Goal: Information Seeking & Learning: Learn about a topic

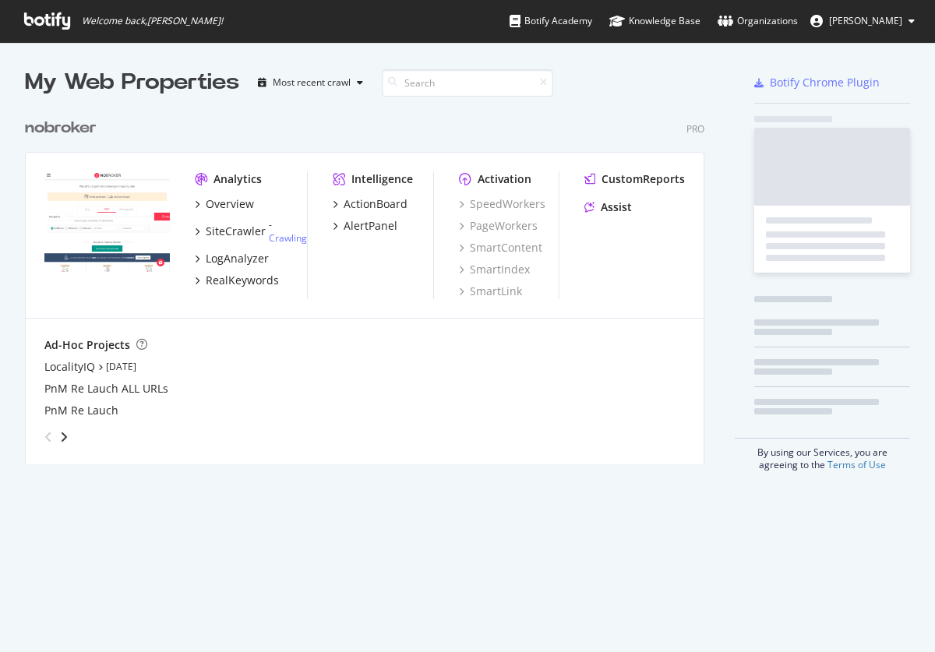
scroll to position [366, 692]
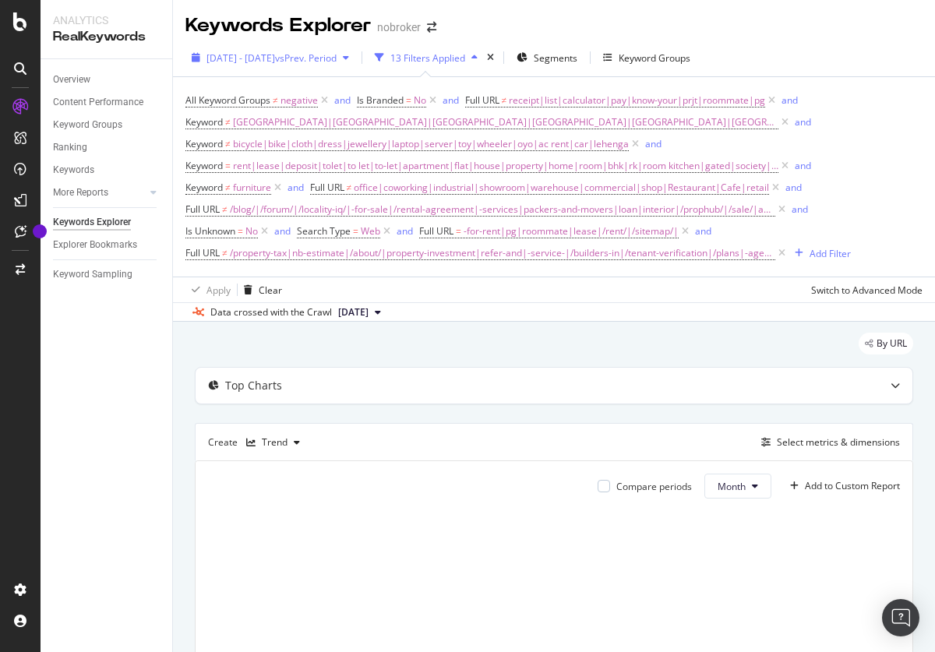
click at [275, 58] on span "[DATE] - [DATE]" at bounding box center [240, 57] width 69 height 13
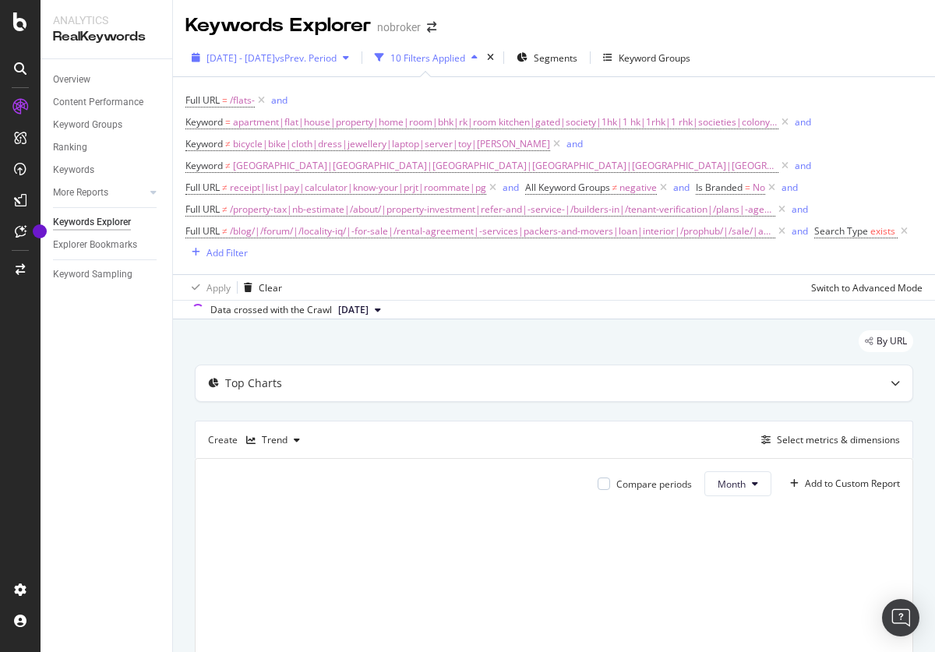
click at [275, 58] on span "[DATE] - [DATE]" at bounding box center [240, 57] width 69 height 13
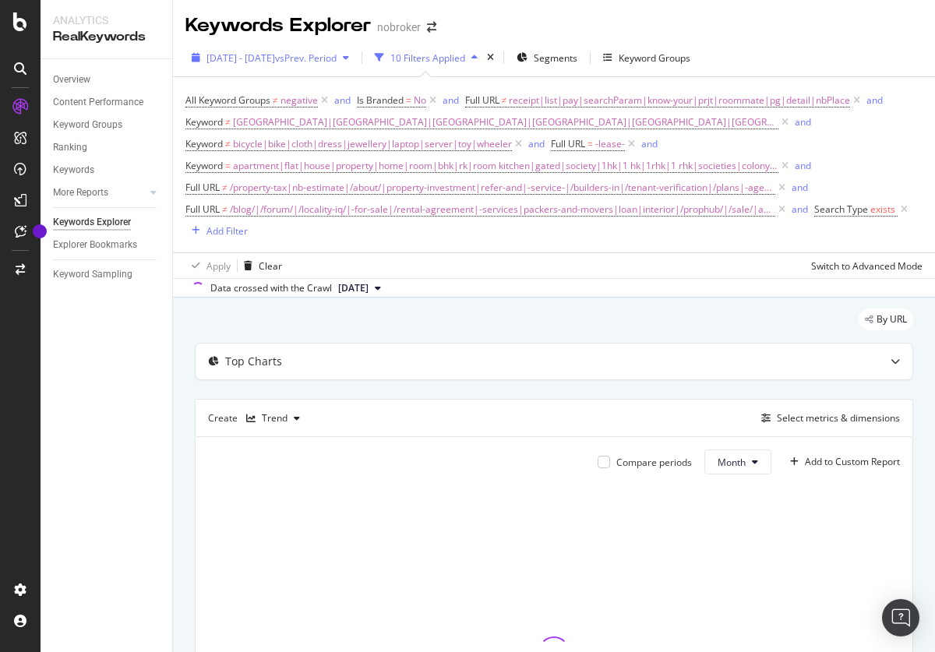
click at [275, 58] on span "2025 Apr. 28th - Jul. 27th" at bounding box center [240, 57] width 69 height 13
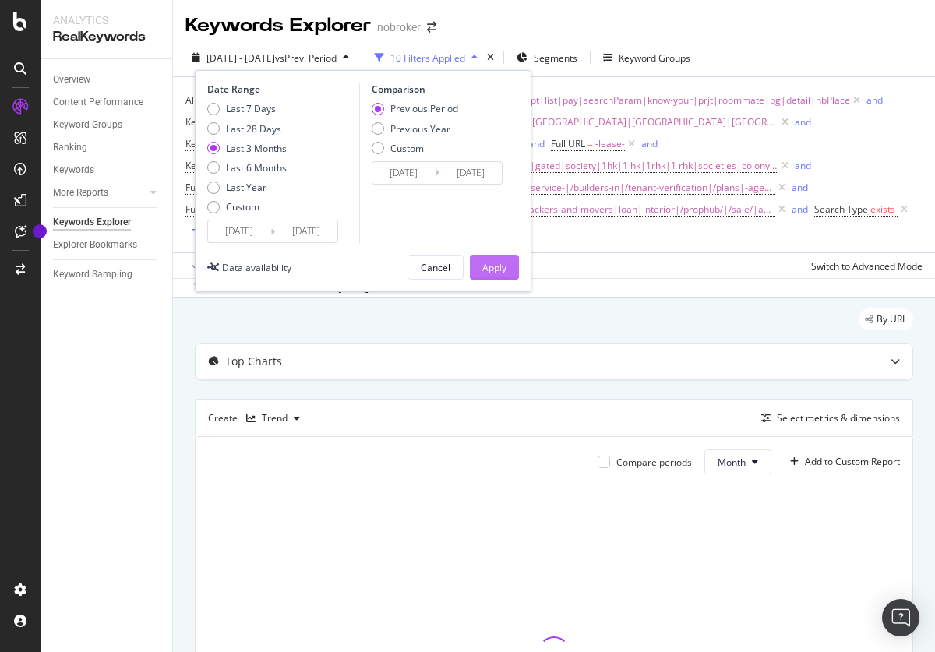
click at [494, 267] on div "Apply" at bounding box center [494, 267] width 24 height 13
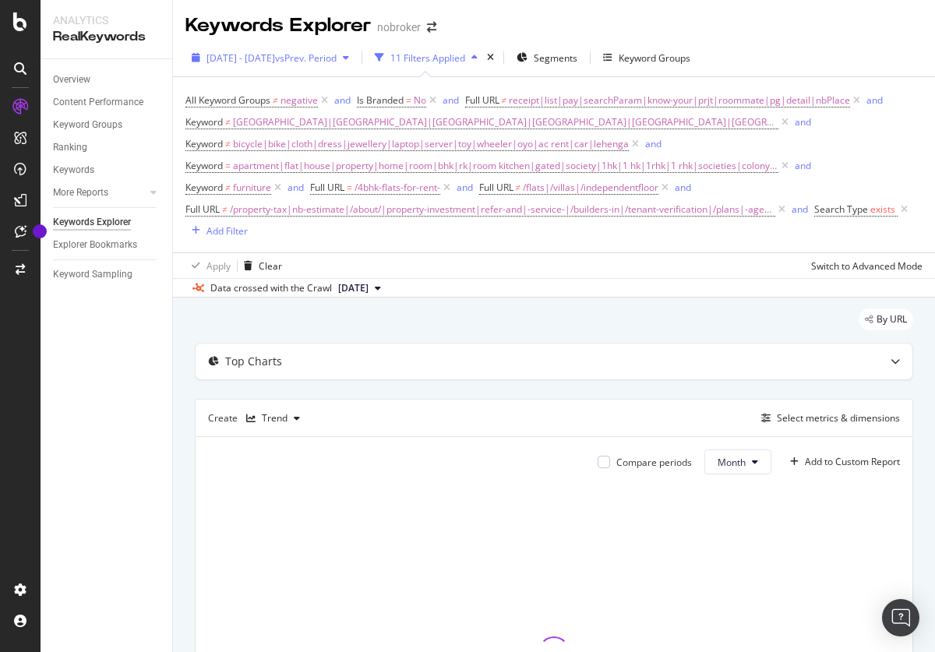
click at [275, 58] on span "2025 Apr. 28th - Jul. 27th" at bounding box center [240, 57] width 69 height 13
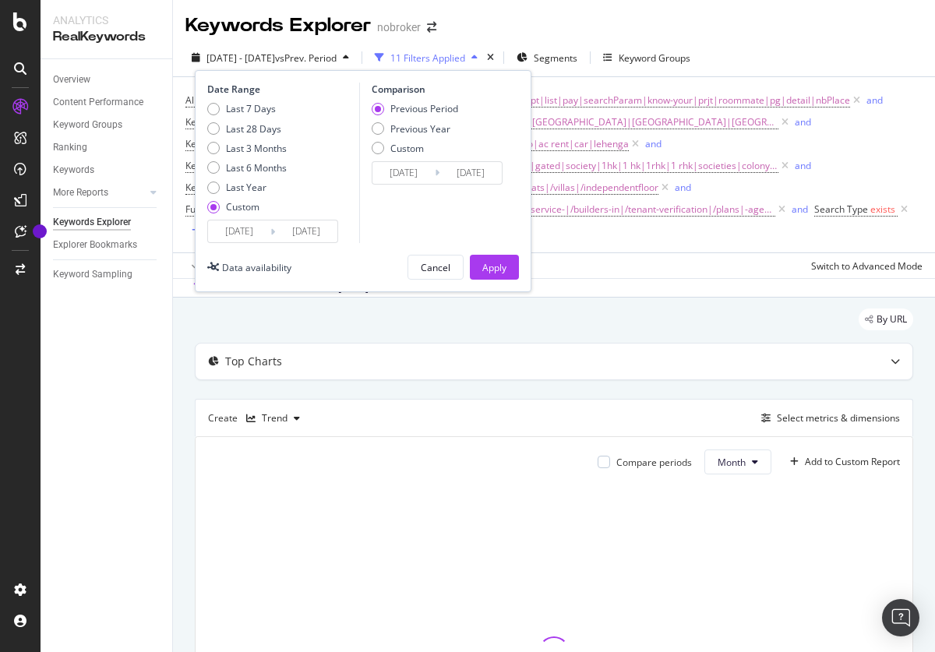
click at [247, 148] on div "Last 3 Months" at bounding box center [256, 148] width 61 height 13
type input "2025/06/01"
type input "2025/08/31"
type input "2025/03/01"
type input "2025/05/31"
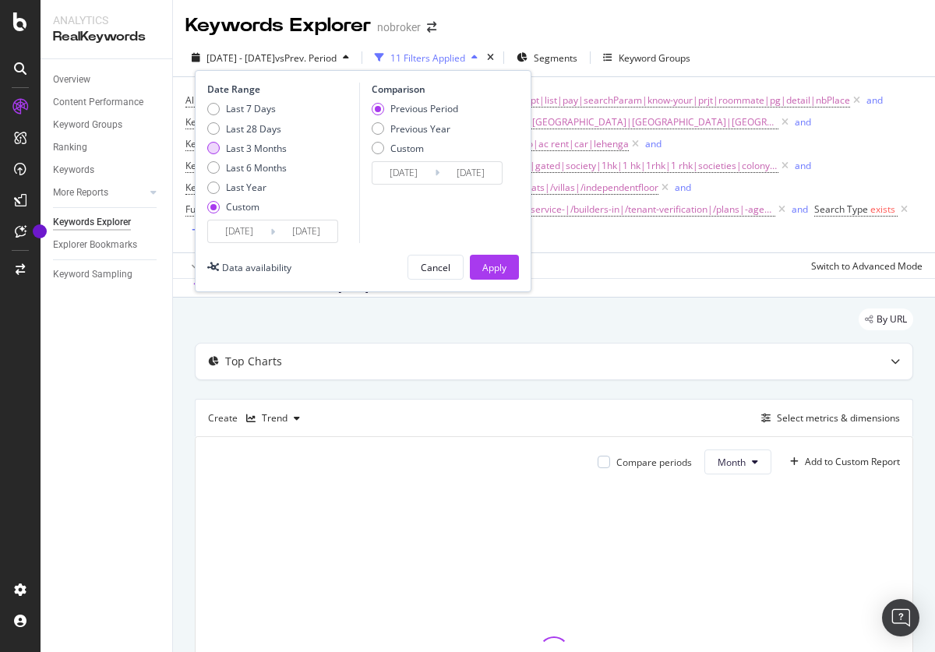
click at [494, 267] on div "Apply" at bounding box center [494, 267] width 24 height 13
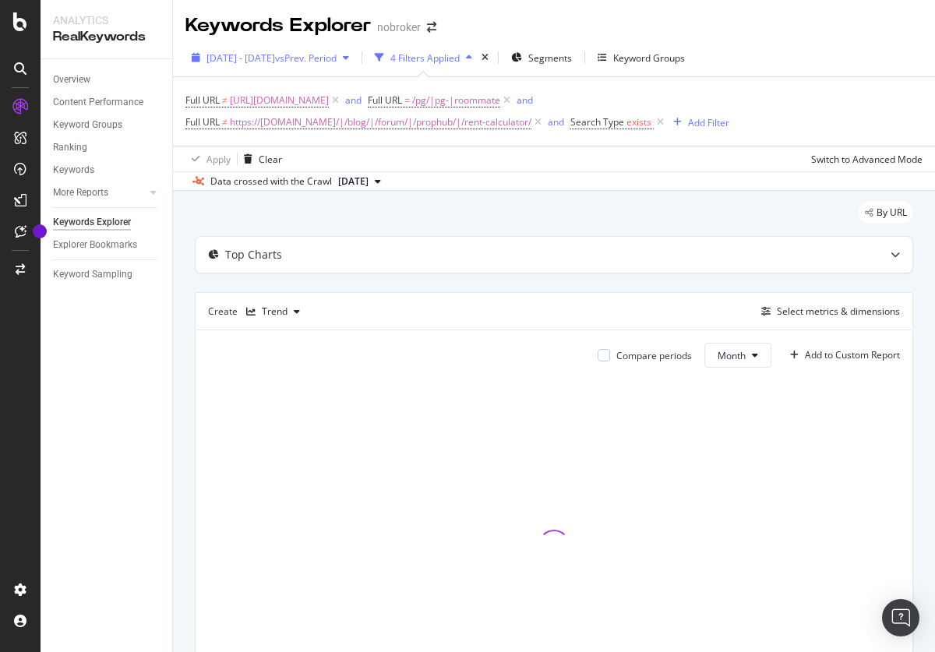
click at [275, 58] on span "[DATE] - [DATE]" at bounding box center [240, 57] width 69 height 13
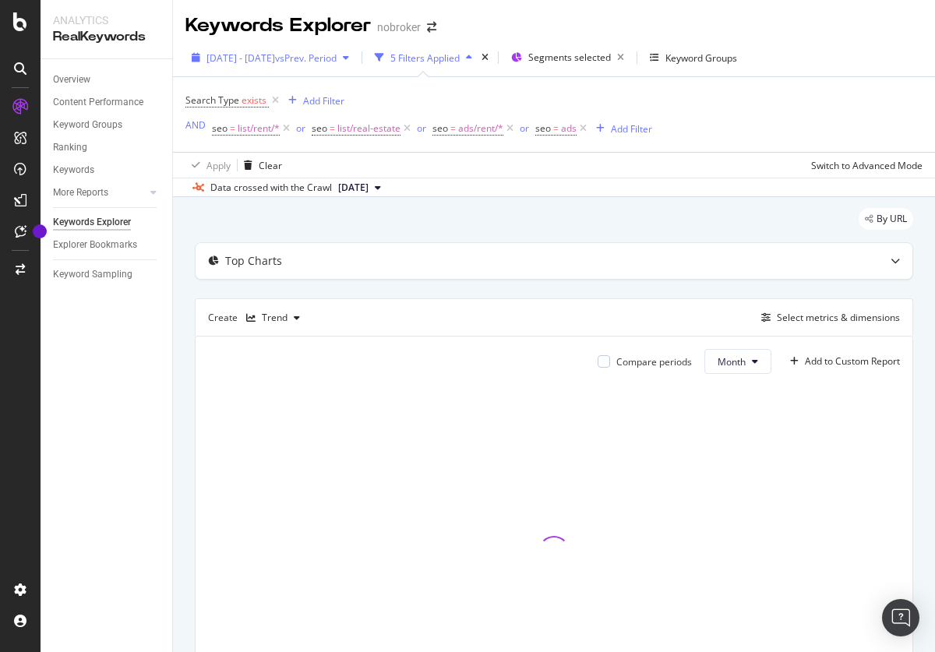
click at [275, 58] on span "2025 Apr. 28th - Jul. 27th" at bounding box center [240, 57] width 69 height 13
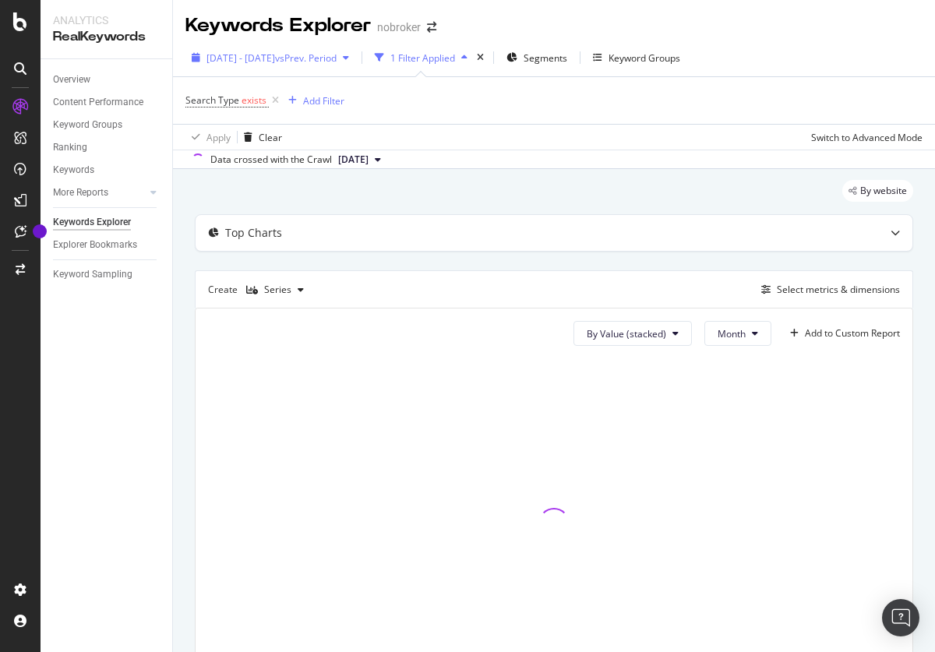
click at [275, 58] on span "2025 Apr. 28th - Jul. 27th" at bounding box center [240, 57] width 69 height 13
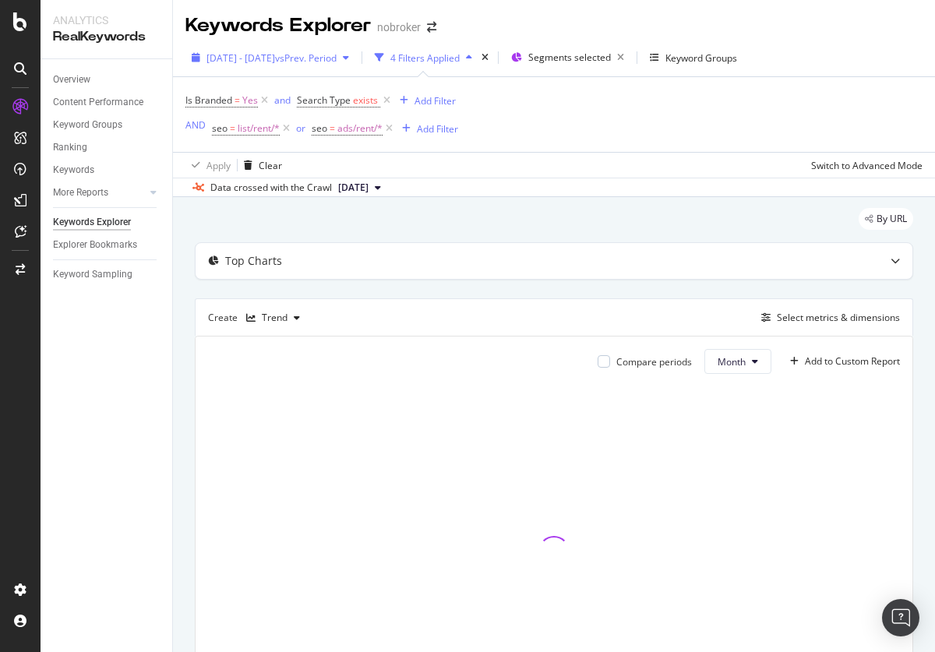
click at [275, 58] on span "2024 Jan. 1st - 2025 Aug. 10th" at bounding box center [240, 57] width 69 height 13
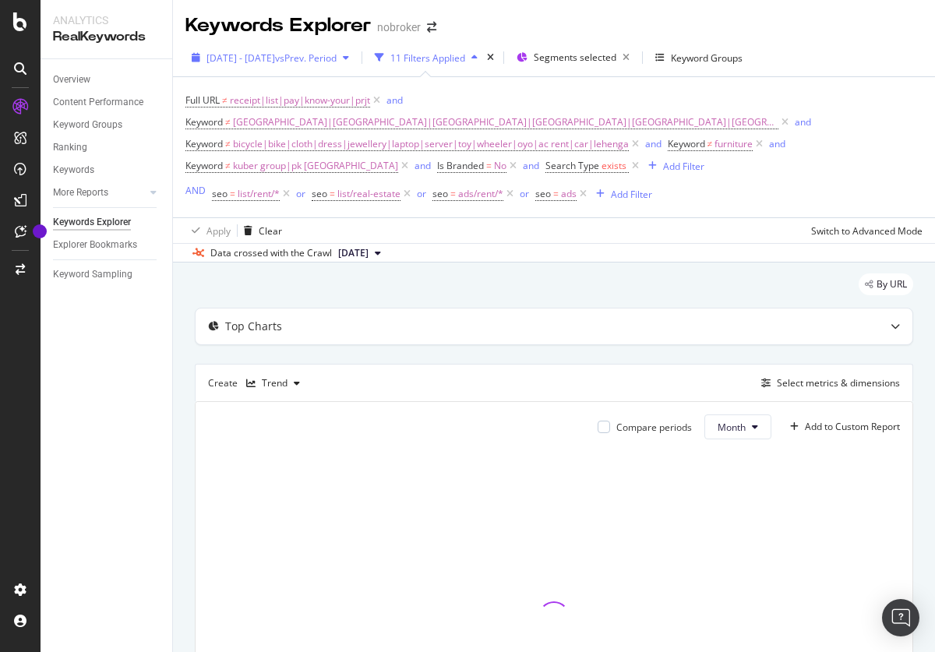
click at [275, 58] on span "2024 Jan. 1st - 2025 Aug. 10th" at bounding box center [240, 57] width 69 height 13
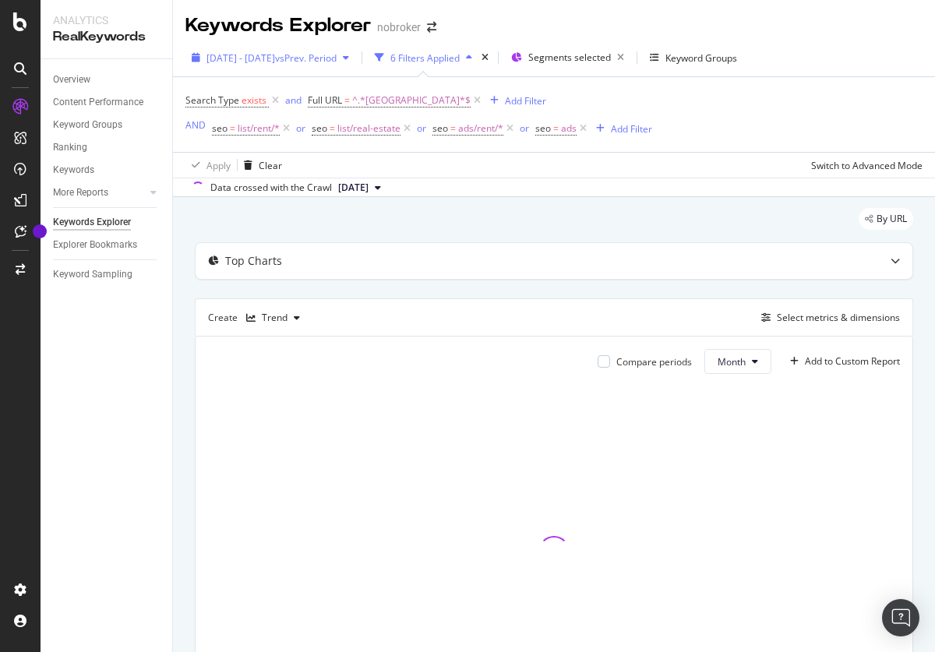
click at [275, 58] on span "[DATE] - [DATE]" at bounding box center [240, 57] width 69 height 13
